Goal: Navigation & Orientation: Find specific page/section

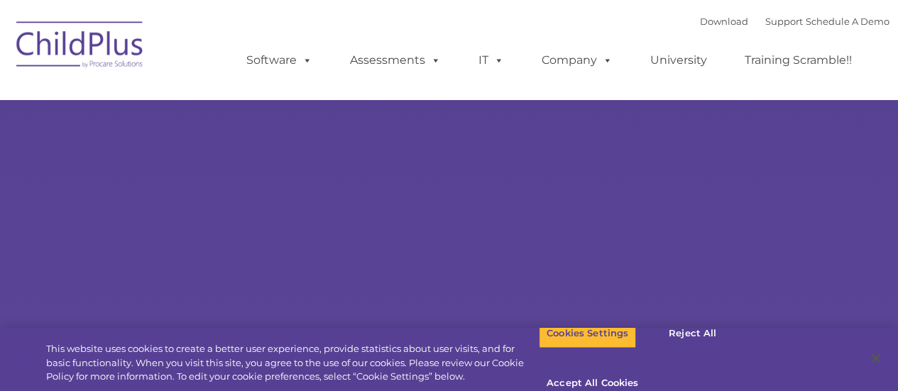
select select "MEDIUM"
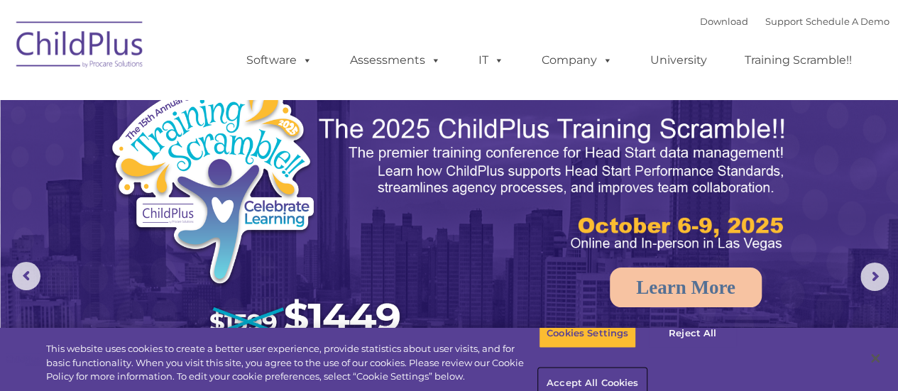
click at [646, 369] on button "Accept All Cookies" at bounding box center [592, 384] width 107 height 30
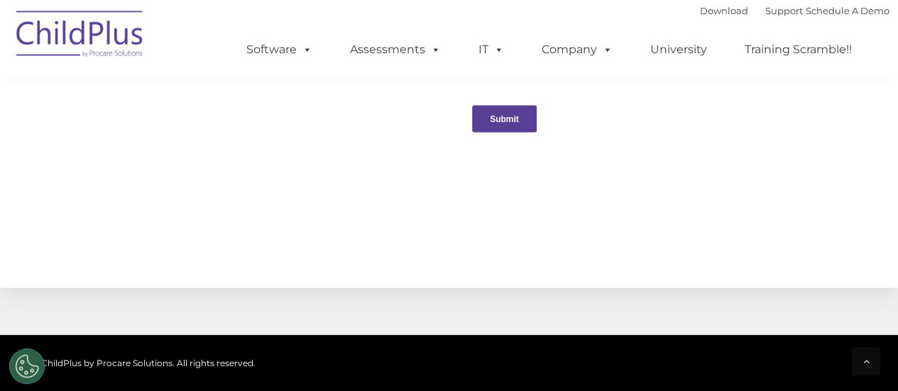
scroll to position [1732, 0]
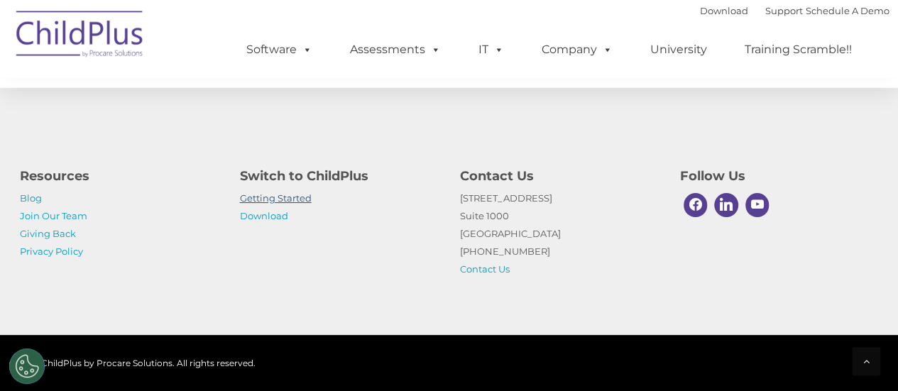
click at [304, 197] on link "Getting Started" at bounding box center [276, 197] width 72 height 11
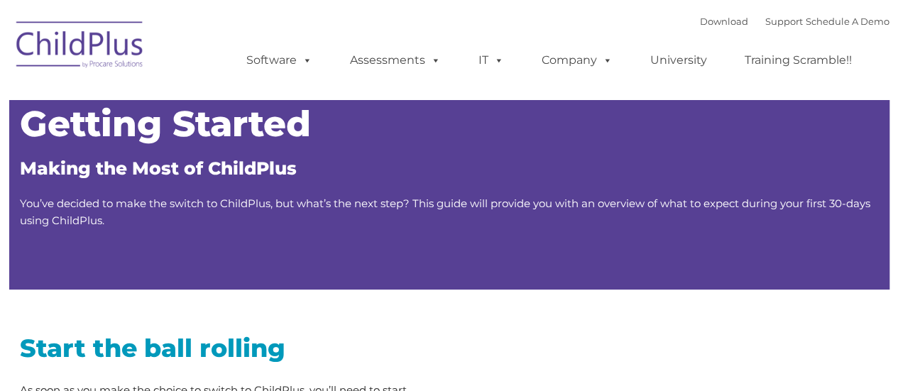
type input ""
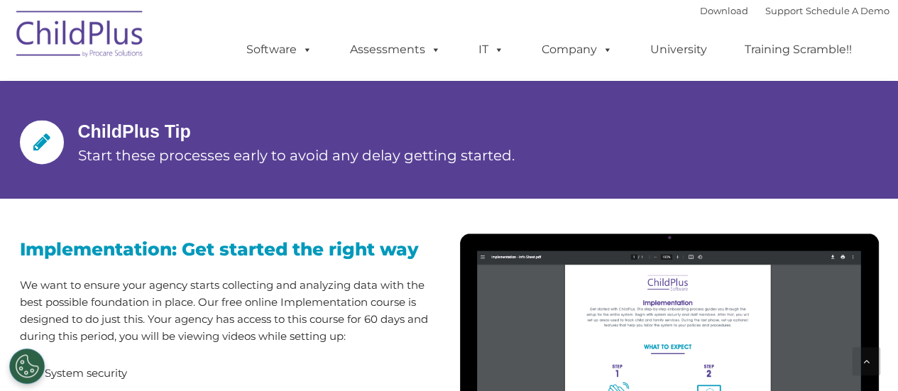
scroll to position [1077, 0]
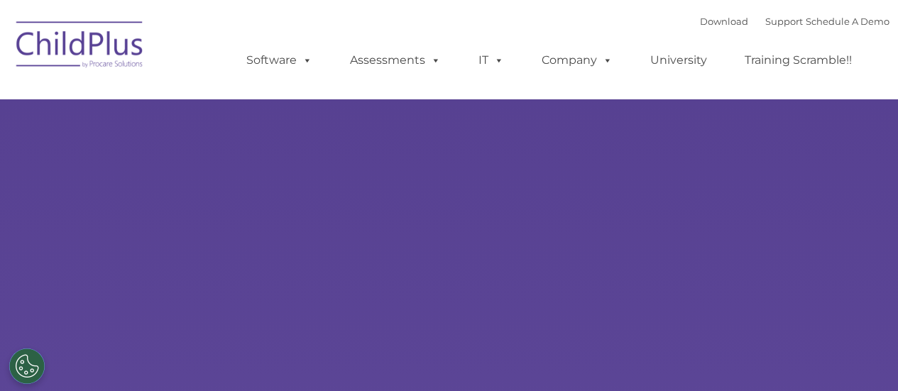
type input ""
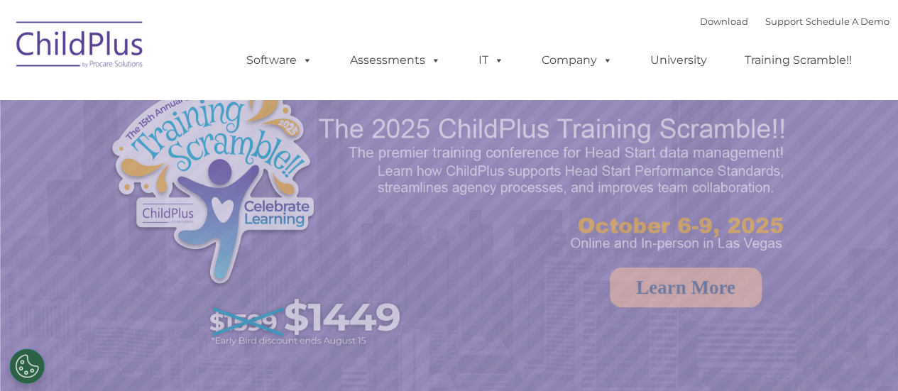
select select "MEDIUM"
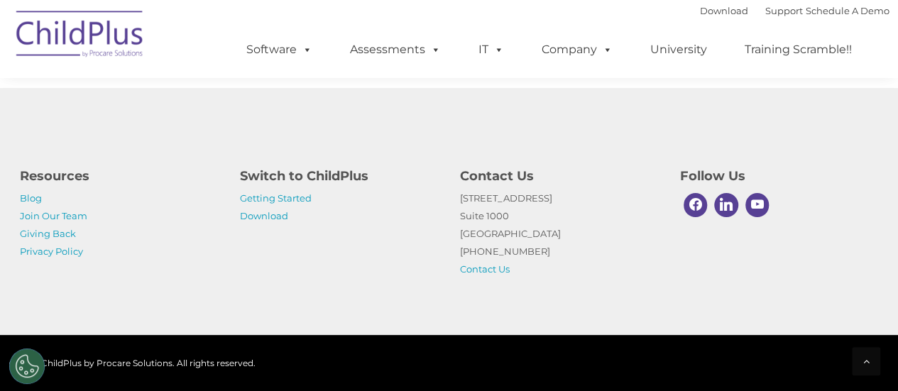
scroll to position [1752, 0]
